Goal: Check status: Verify the current state of an ongoing process or item

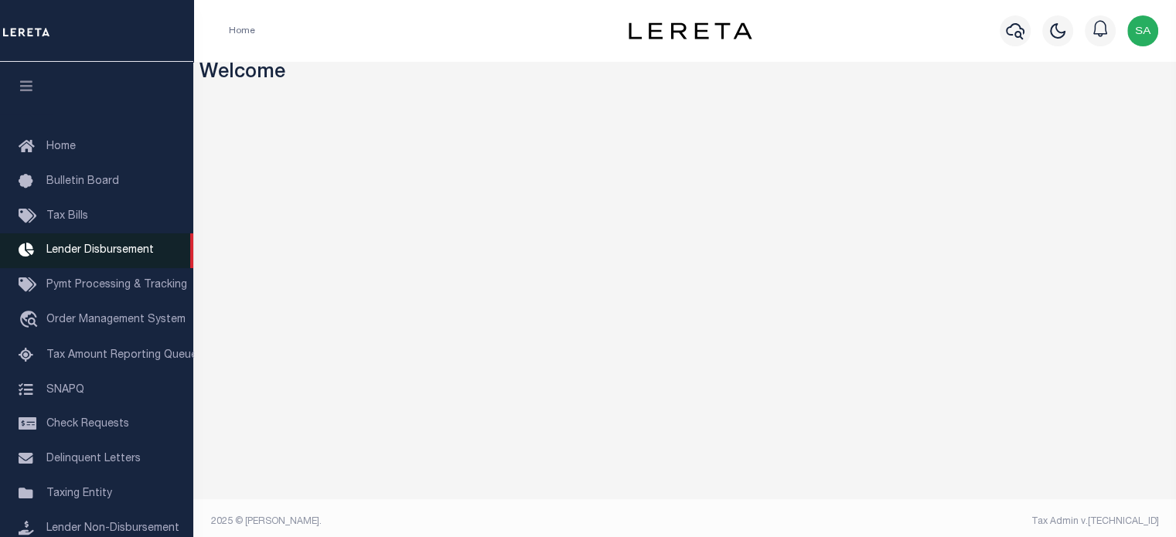
click at [131, 255] on span "Lender Disbursement" at bounding box center [99, 250] width 107 height 11
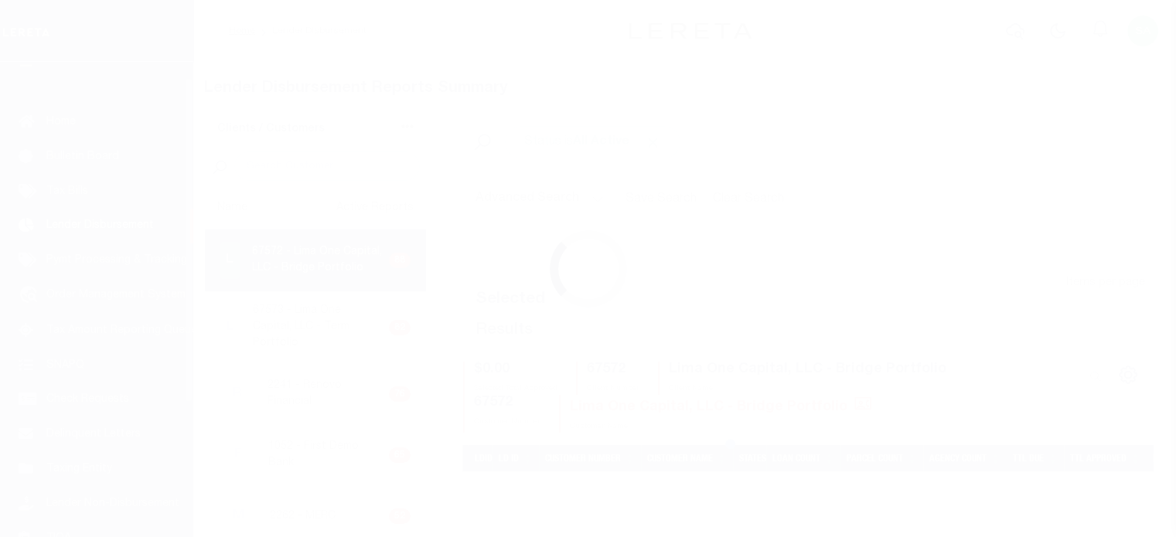
scroll to position [28, 0]
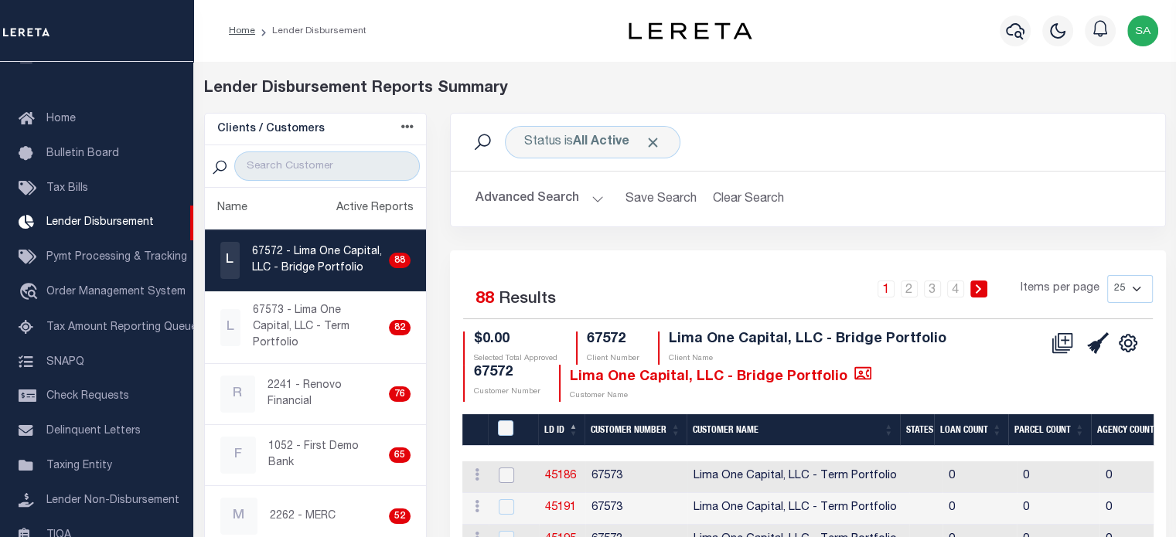
click at [505, 472] on input "checkbox" at bounding box center [506, 475] width 15 height 15
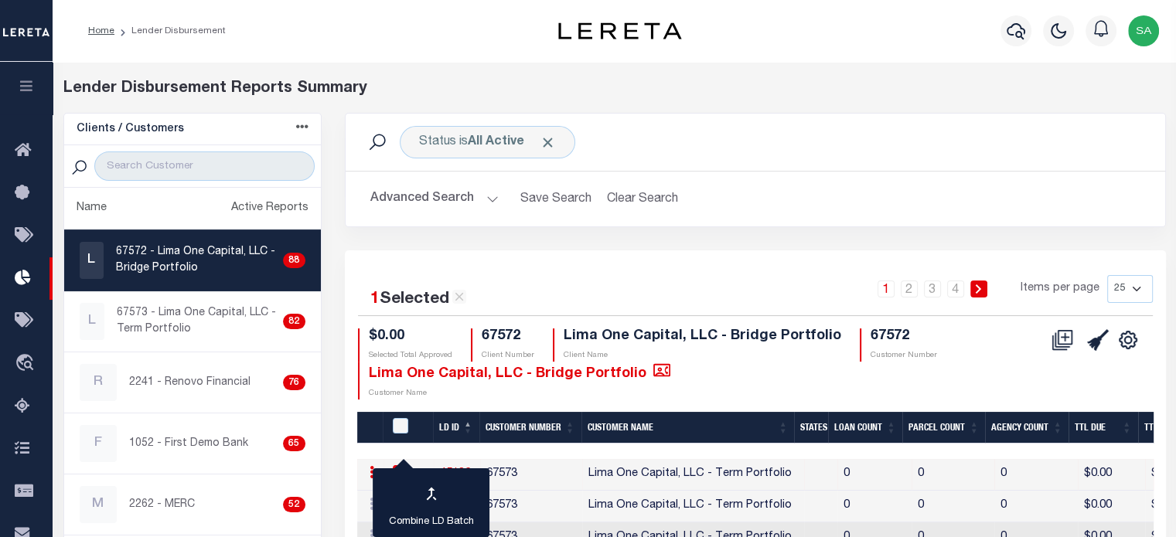
click at [461, 302] on icon at bounding box center [459, 297] width 14 height 14
checkbox input "false"
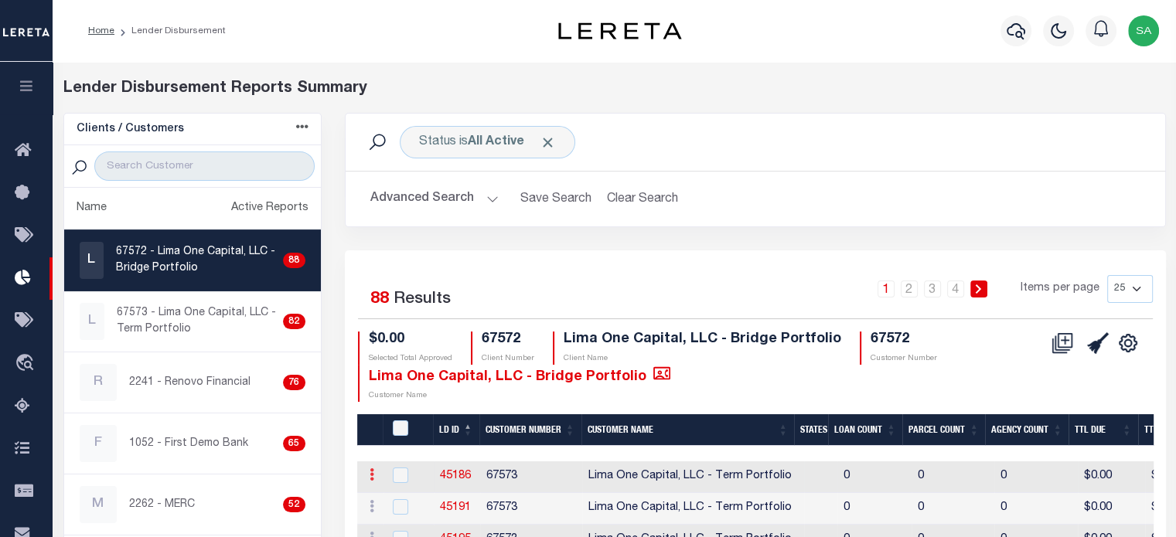
click at [371, 478] on icon at bounding box center [371, 474] width 5 height 12
click at [557, 285] on div "1 2 3 4 Items per page 25 50 100 200" at bounding box center [857, 296] width 614 height 43
click at [461, 475] on link "45186" at bounding box center [455, 476] width 31 height 11
checkbox input "true"
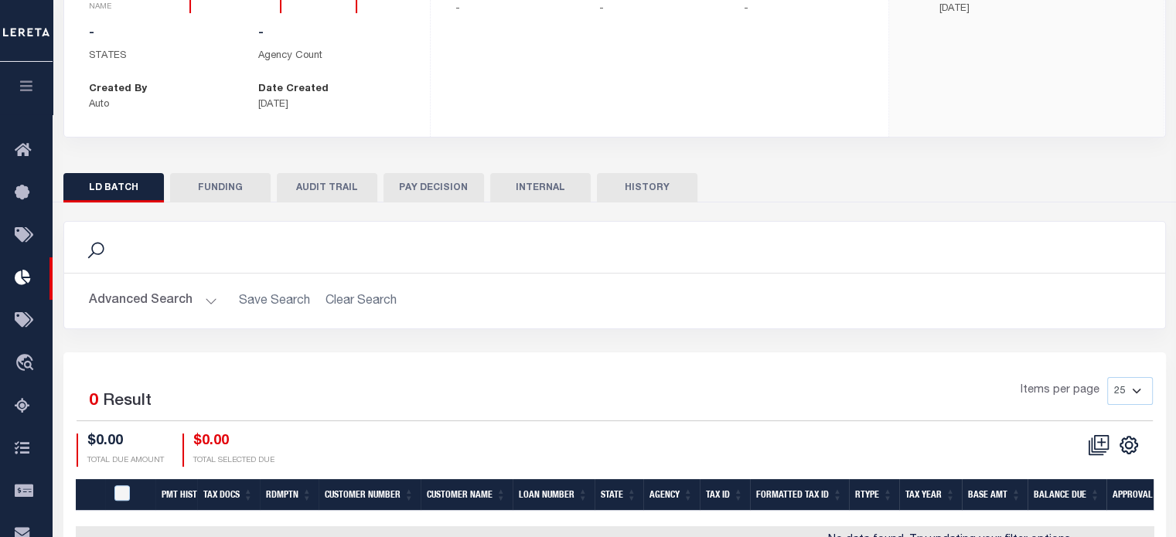
scroll to position [254, 0]
click at [221, 190] on button "FUNDING" at bounding box center [220, 187] width 100 height 29
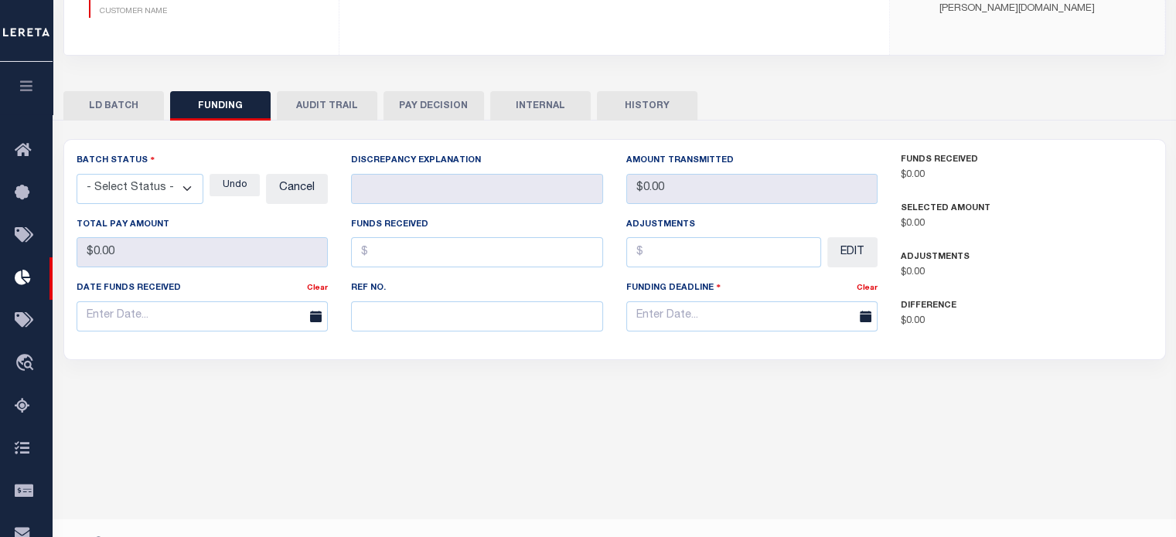
type input "$0"
type input "07/23/2025"
select select "6"
select select "100"
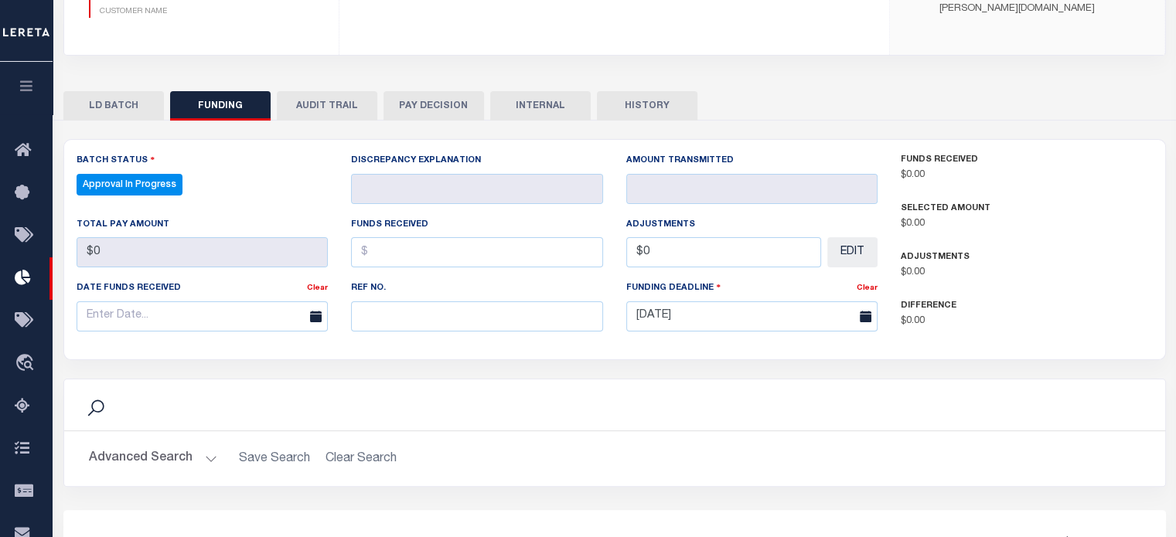
select select "100"
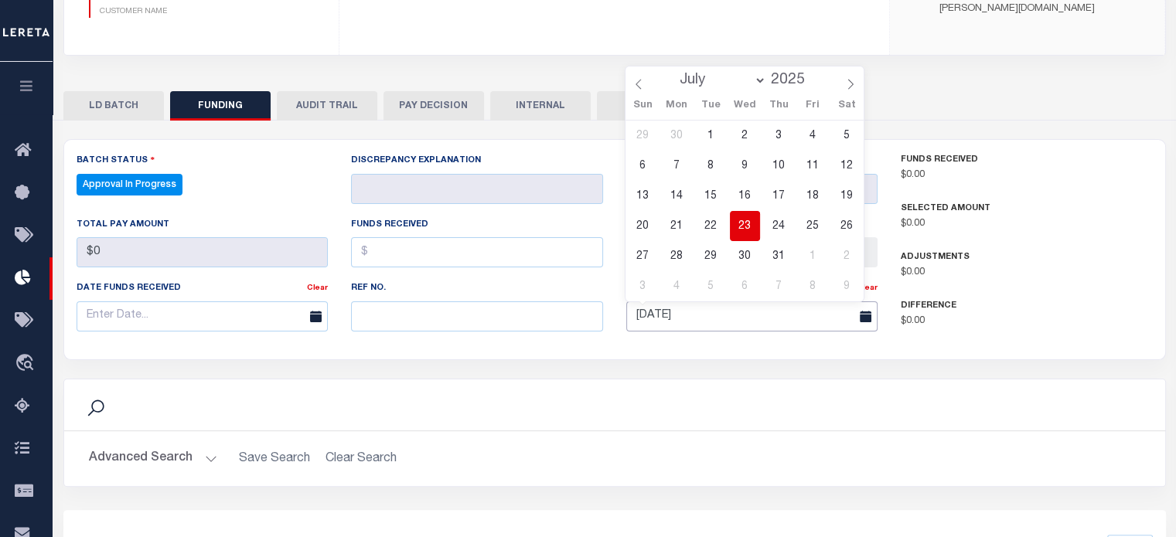
click at [817, 315] on input "07/23/2025" at bounding box center [752, 316] width 252 height 30
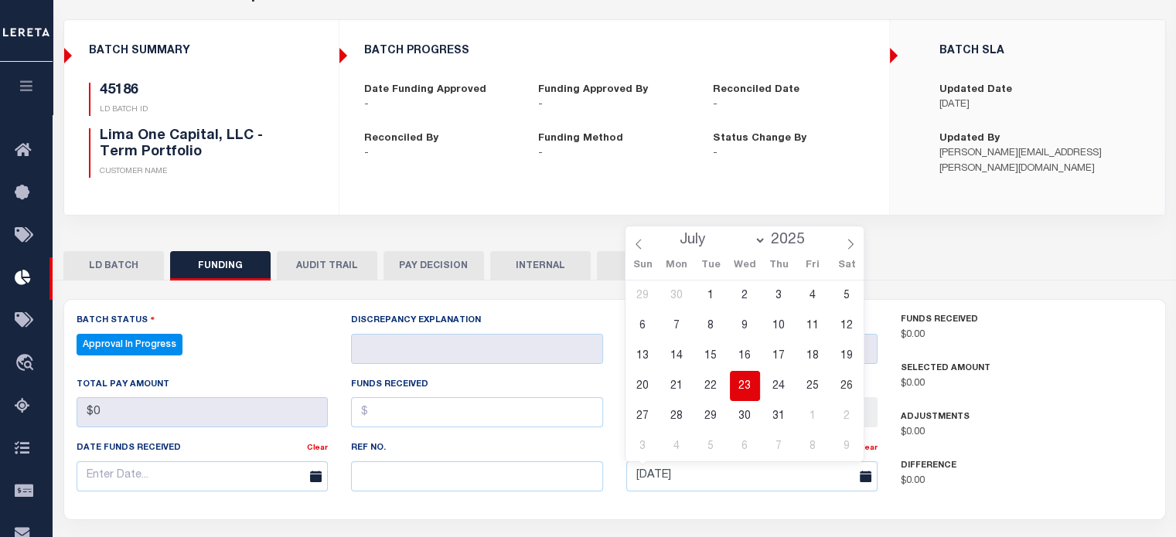
scroll to position [0, 0]
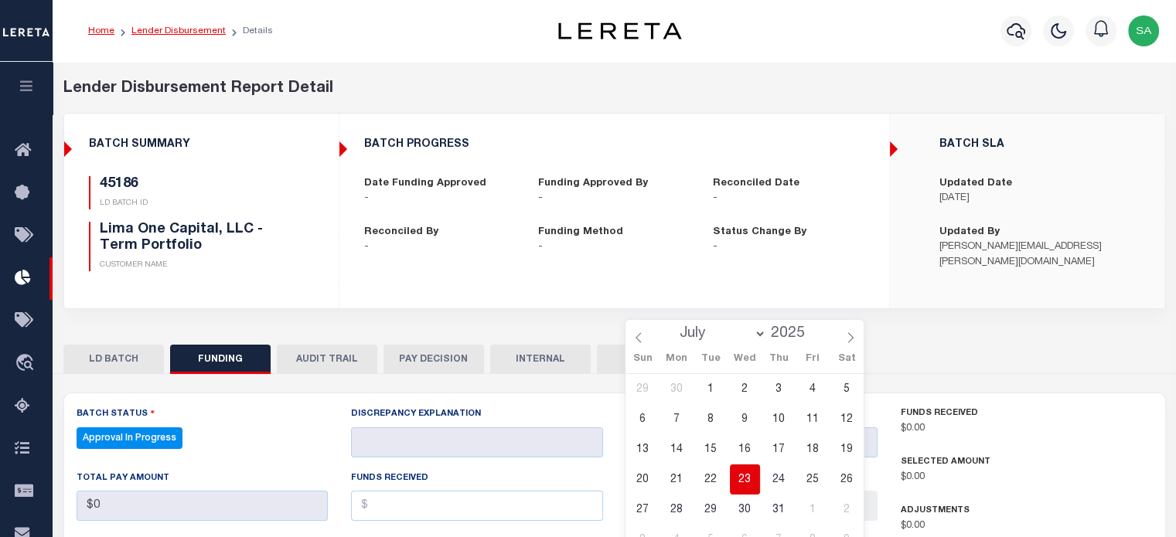
click at [173, 29] on link "Lender Disbursement" at bounding box center [178, 30] width 94 height 9
checkbox input "true"
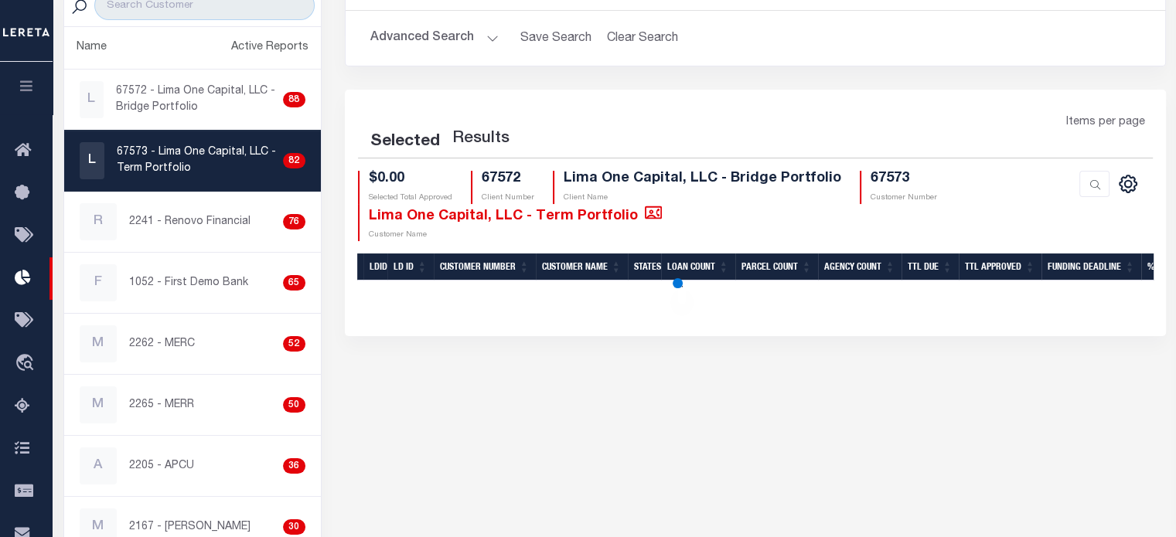
scroll to position [162, 0]
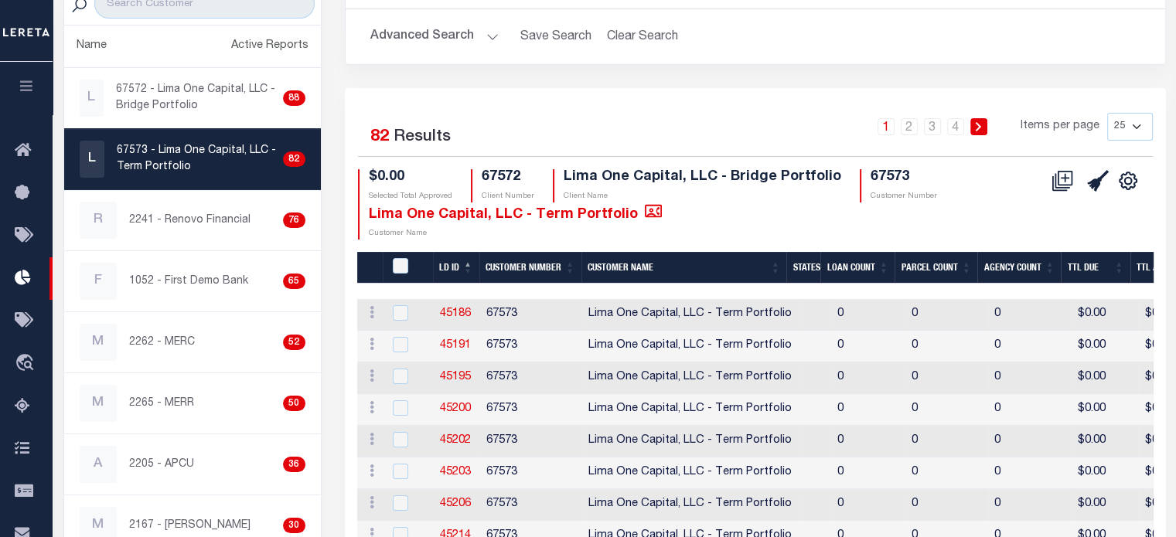
click at [833, 259] on th "Loan Count" at bounding box center [857, 268] width 74 height 32
click at [455, 317] on link "45275" at bounding box center [455, 313] width 31 height 11
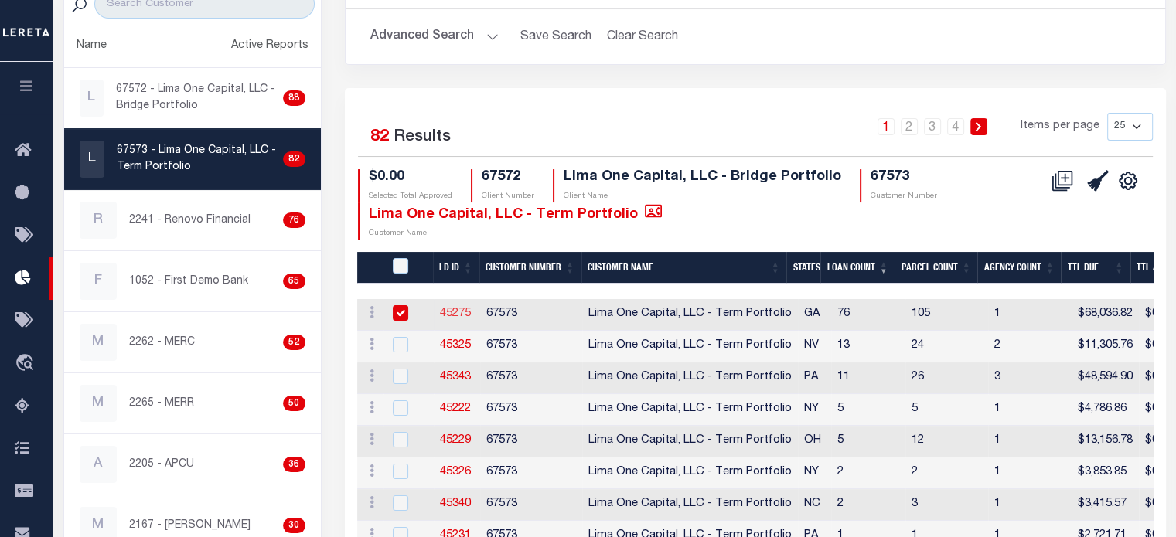
checkbox input "true"
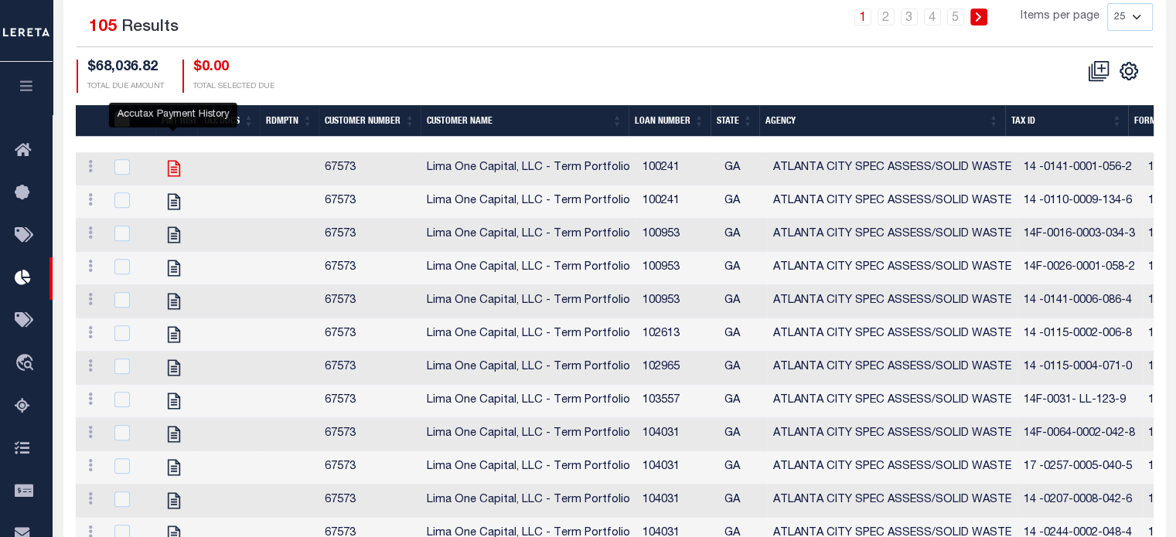
click at [168, 165] on icon "" at bounding box center [173, 168] width 12 height 16
checkbox input "true"
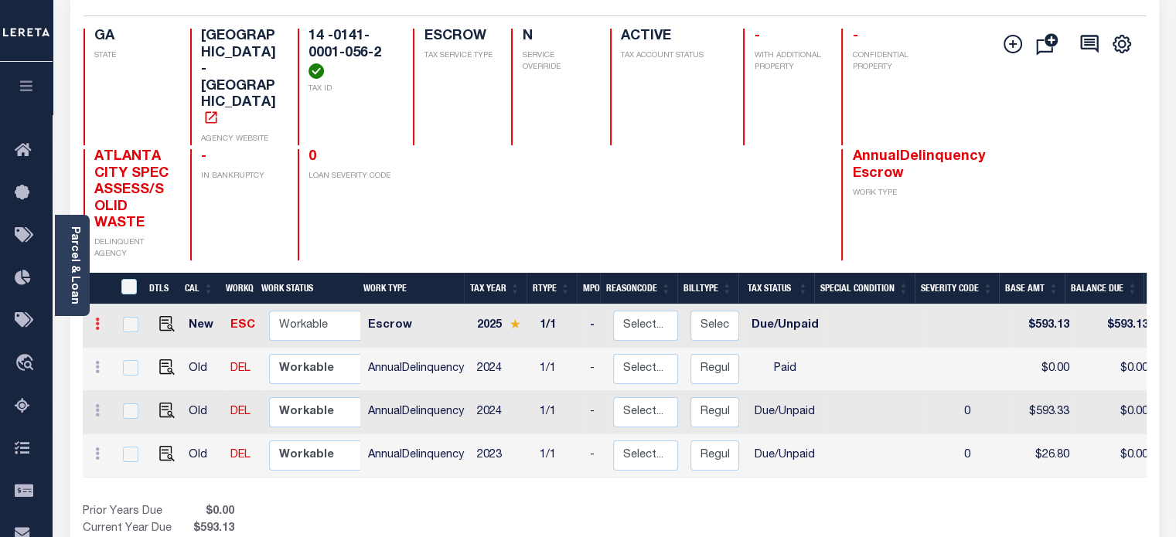
click at [96, 318] on icon at bounding box center [97, 324] width 5 height 12
click at [130, 343] on img at bounding box center [134, 350] width 15 height 15
checkbox input "true"
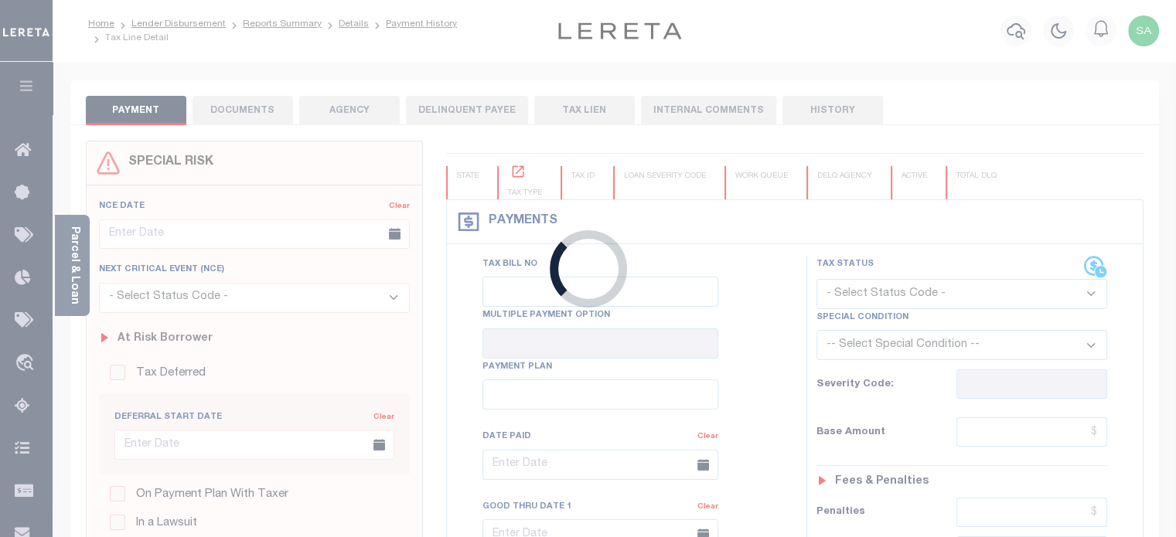
type input "[DATE]"
select select "DUE"
type input "0"
type input "$593.13"
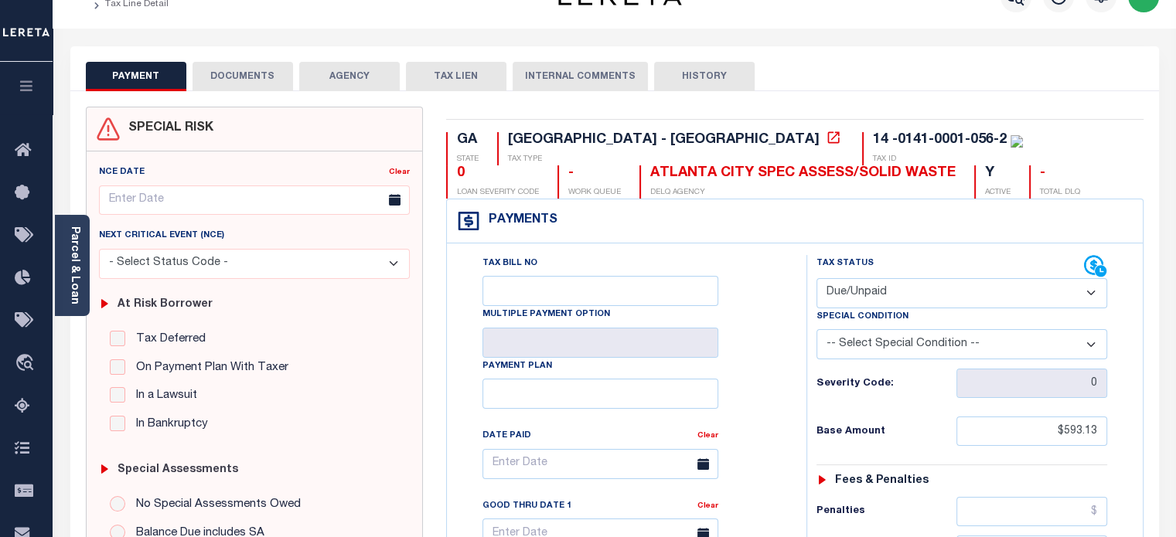
scroll to position [34, 0]
